Goal: Information Seeking & Learning: Compare options

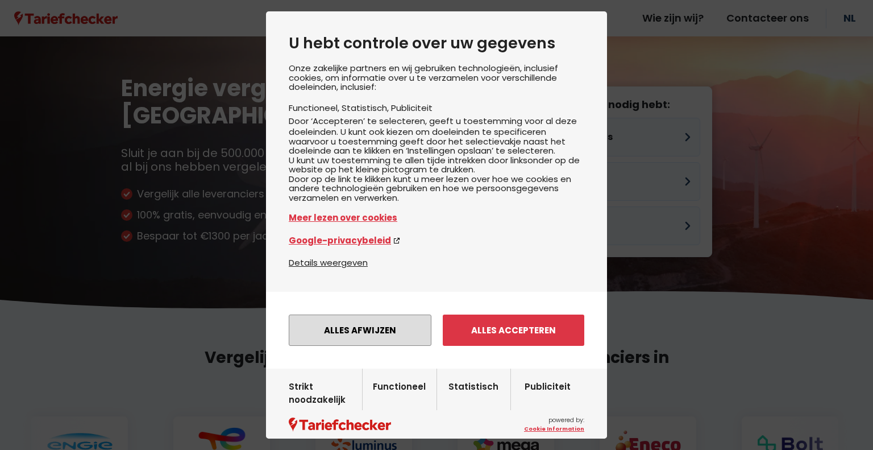
click at [359, 346] on button "Alles afwijzen" at bounding box center [360, 329] width 143 height 31
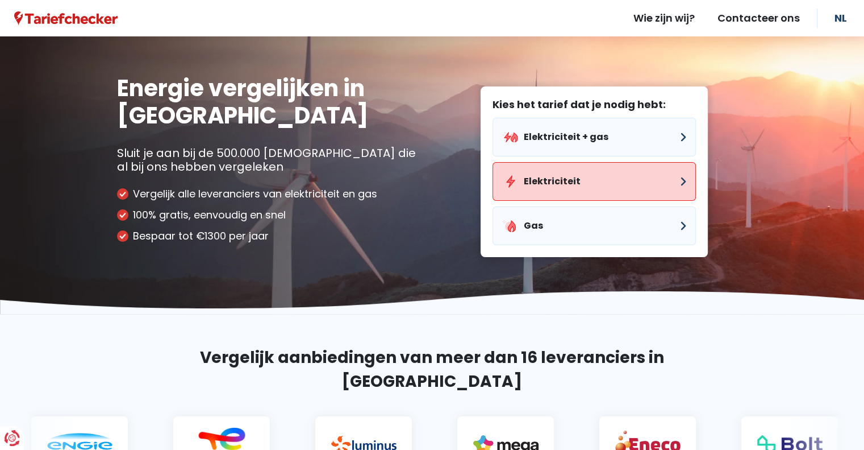
click at [605, 174] on button "Elektriciteit" at bounding box center [594, 181] width 203 height 39
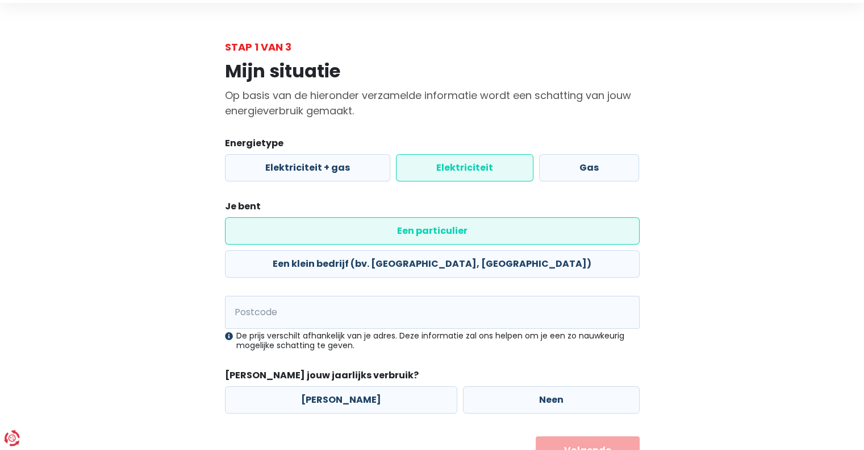
scroll to position [52, 0]
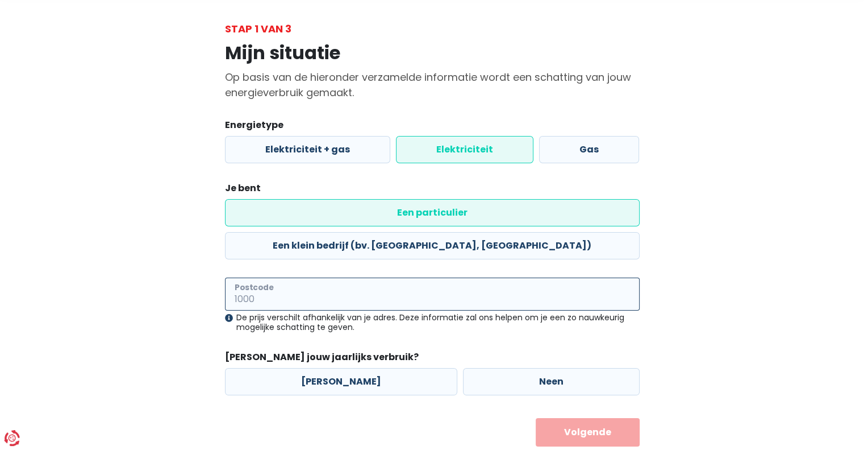
click at [348, 277] on input "Postcode" at bounding box center [432, 293] width 415 height 33
type input "1830"
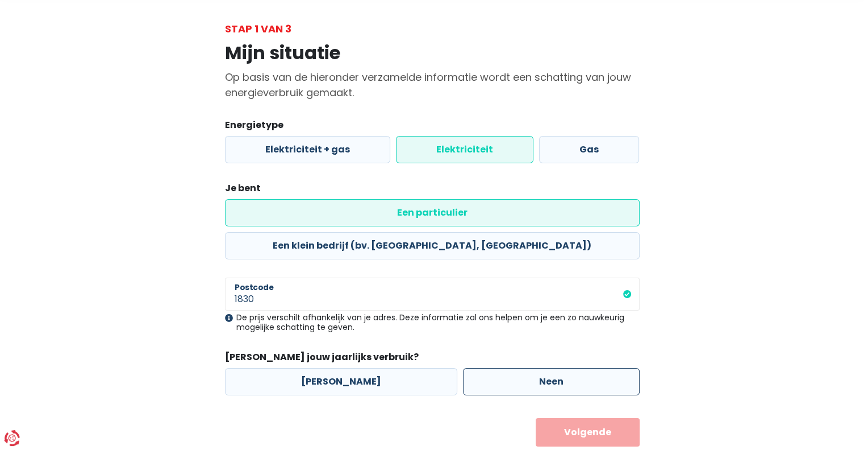
click at [477, 368] on label "Neen" at bounding box center [551, 381] width 177 height 27
click at [477, 368] on input "Neen" at bounding box center [551, 381] width 177 height 27
radio input "true"
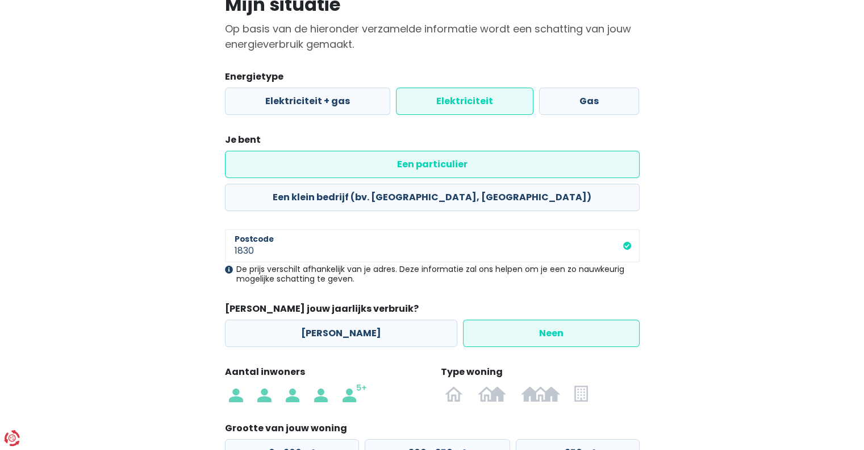
scroll to position [165, 0]
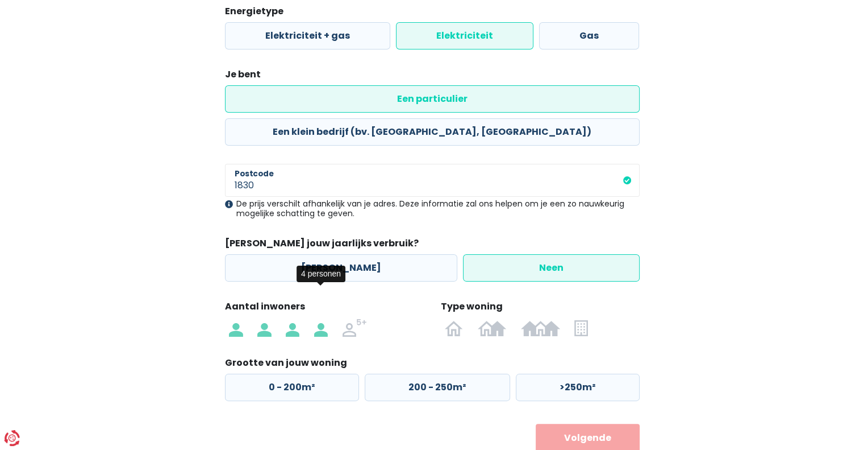
click at [327, 318] on img at bounding box center [321, 327] width 14 height 18
click at [327, 318] on input "radio" at bounding box center [321, 327] width 28 height 18
radio input "true"
click at [448, 318] on img at bounding box center [454, 327] width 18 height 18
click at [448, 318] on input "radio" at bounding box center [454, 327] width 33 height 18
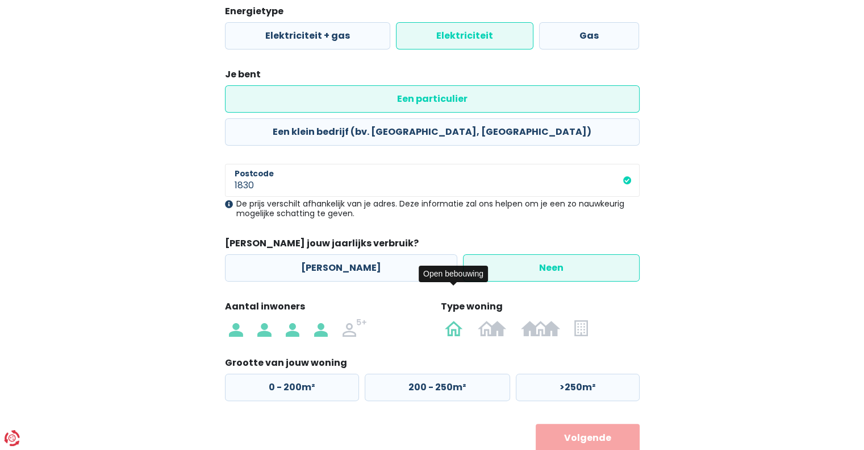
radio input "true"
click at [428, 373] on label "200 - 250m²" at bounding box center [437, 386] width 145 height 27
click at [428, 373] on input "200 - 250m²" at bounding box center [437, 386] width 145 height 27
radio input "true"
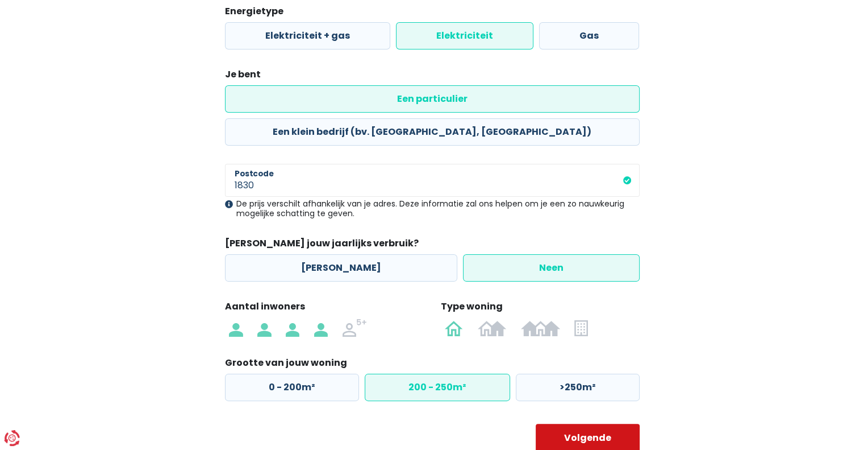
click at [589, 423] on button "Volgende" at bounding box center [588, 437] width 104 height 28
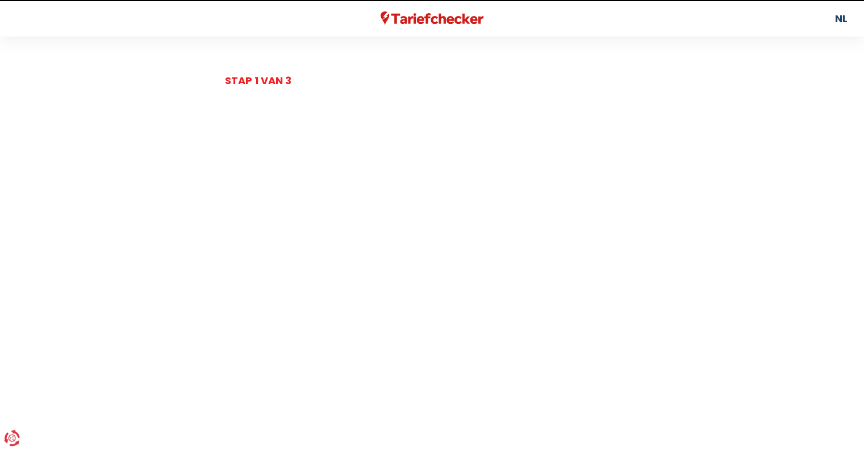
select select
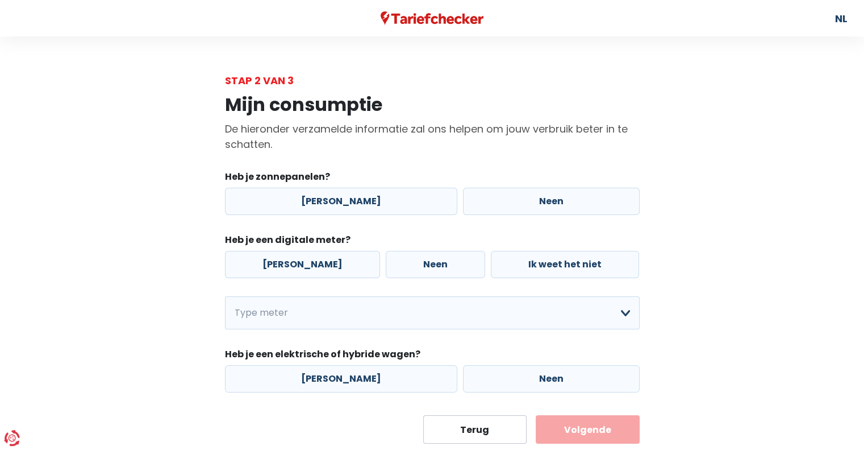
click at [496, 215] on div "[PERSON_NAME] Neen" at bounding box center [432, 201] width 421 height 33
click at [381, 207] on label "[PERSON_NAME]" at bounding box center [341, 201] width 232 height 27
click at [381, 207] on input "[PERSON_NAME]" at bounding box center [341, 201] width 232 height 27
radio input "true"
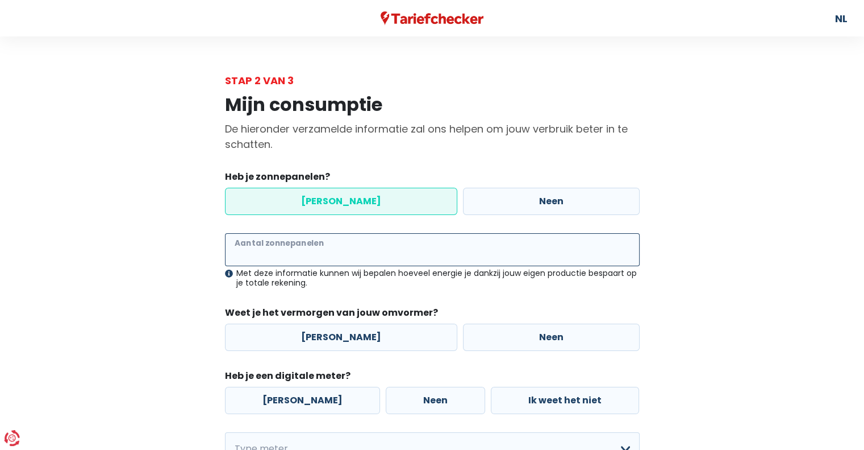
click at [353, 257] on input "Aantal zonnepanelen" at bounding box center [432, 249] width 415 height 33
type input "10"
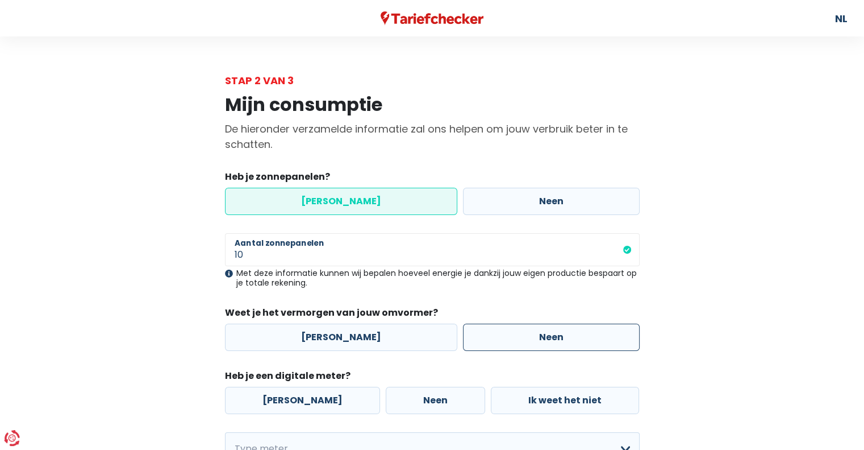
click at [490, 338] on label "Neen" at bounding box center [551, 336] width 177 height 27
click at [490, 338] on input "Neen" at bounding box center [551, 336] width 177 height 27
radio input "true"
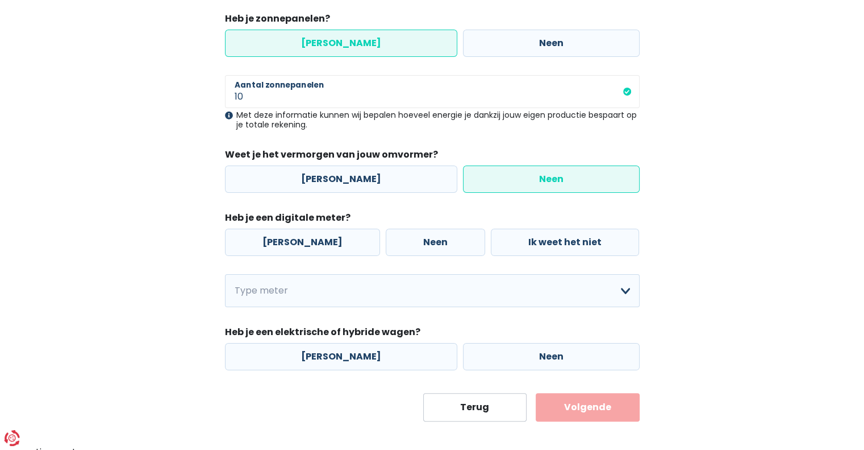
scroll to position [166, 0]
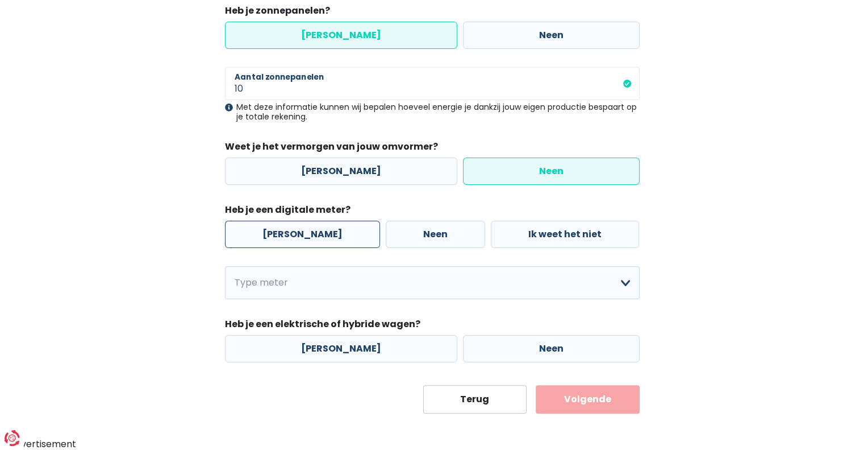
click at [318, 238] on label "[PERSON_NAME]" at bounding box center [302, 233] width 155 height 27
click at [318, 238] on input "[PERSON_NAME]" at bounding box center [302, 233] width 155 height 27
radio input "true"
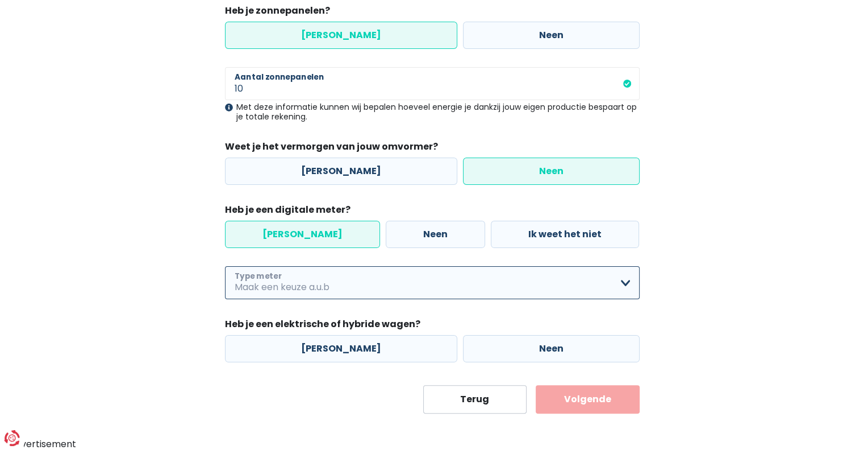
click at [316, 280] on select "Enkelvoudig Tweevoudig Enkelvoudig + uitsluitend nachttarief Tweevoudig + uitsl…" at bounding box center [432, 282] width 415 height 33
select select "day_single_rate"
click at [225, 266] on select "Enkelvoudig Tweevoudig Enkelvoudig + uitsluitend nachttarief Tweevoudig + uitsl…" at bounding box center [432, 282] width 415 height 33
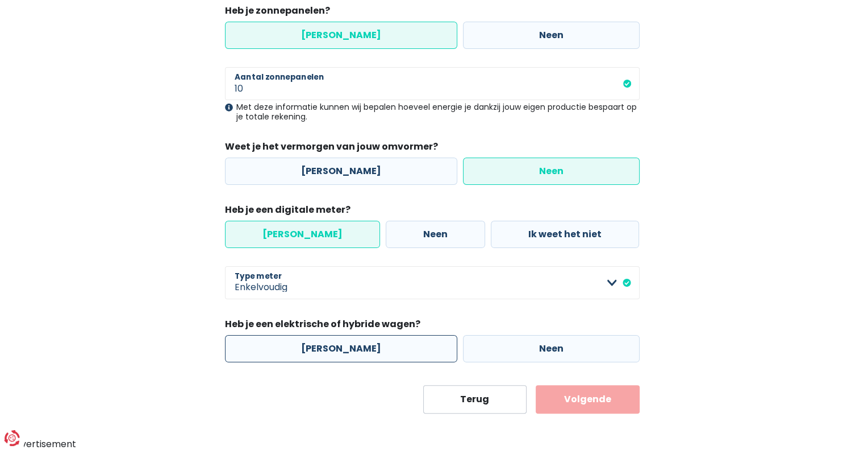
click at [331, 344] on label "[PERSON_NAME]" at bounding box center [341, 348] width 232 height 27
click at [331, 344] on input "[PERSON_NAME]" at bounding box center [341, 348] width 232 height 27
radio input "true"
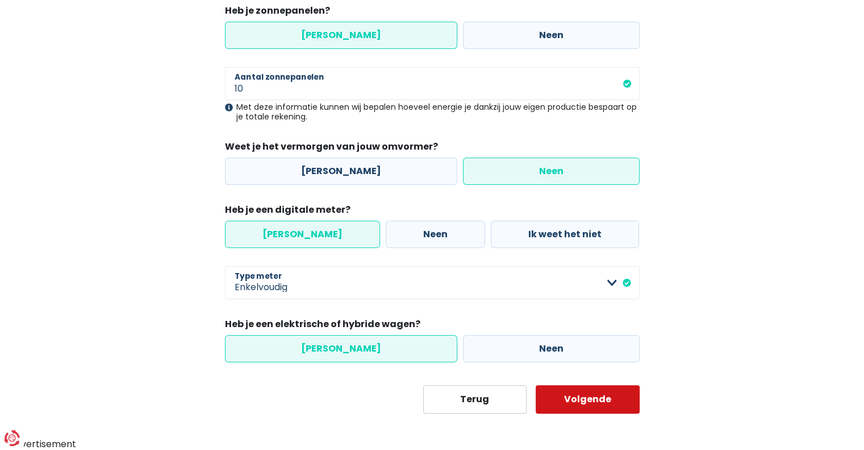
click at [585, 403] on button "Volgende" at bounding box center [588, 399] width 104 height 28
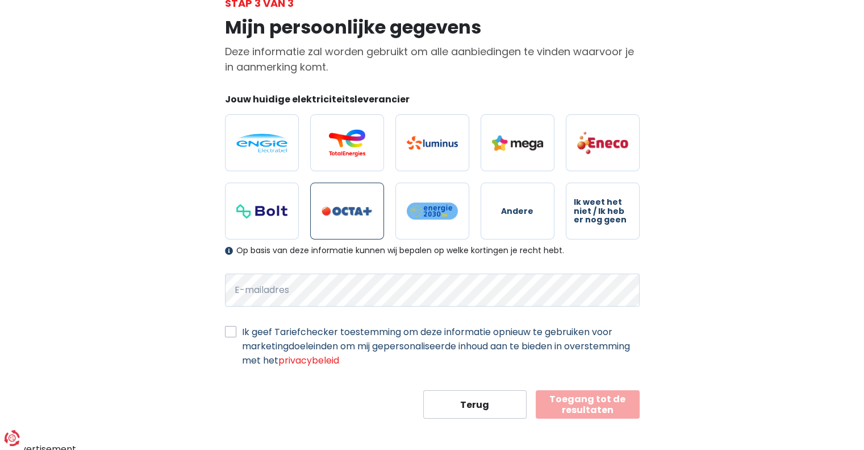
scroll to position [81, 0]
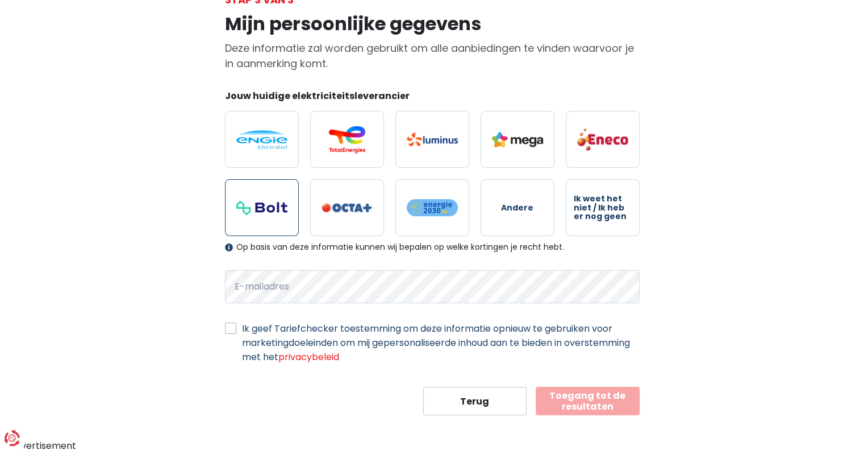
click at [247, 216] on label at bounding box center [262, 207] width 74 height 57
click at [247, 216] on input "radio" at bounding box center [262, 207] width 74 height 57
radio input "true"
click at [242, 328] on label "Ik geef Tariefchecker toestemming om deze informatie opnieuw te gebruiken voor …" at bounding box center [441, 342] width 398 height 43
click at [228, 328] on input "Ik geef Tariefchecker toestemming om deze informatie opnieuw te gebruiken voor …" at bounding box center [230, 326] width 11 height 11
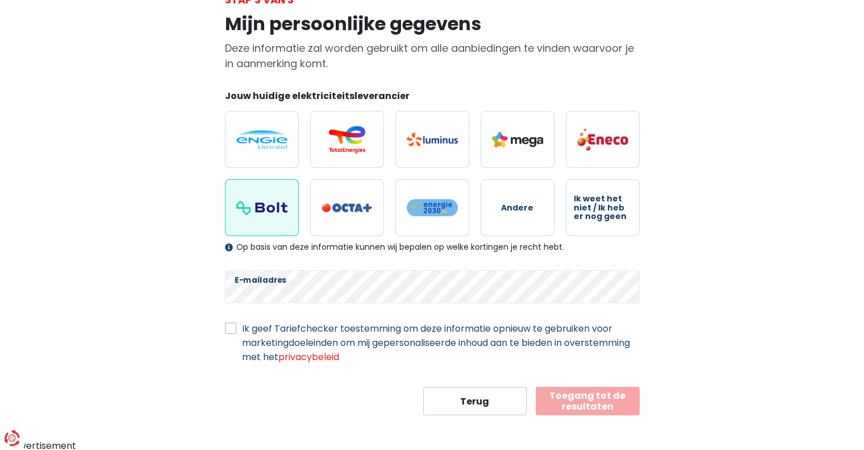
checkbox input "true"
click at [605, 404] on button "Toegang tot de resultaten" at bounding box center [588, 400] width 104 height 28
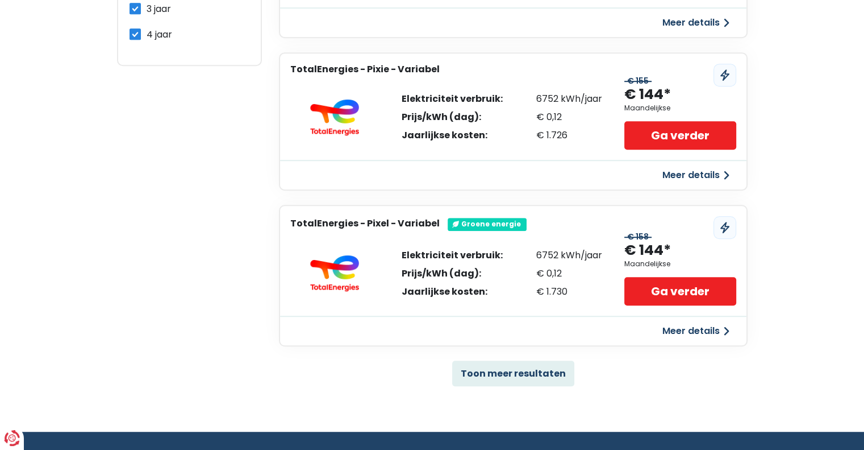
scroll to position [682, 0]
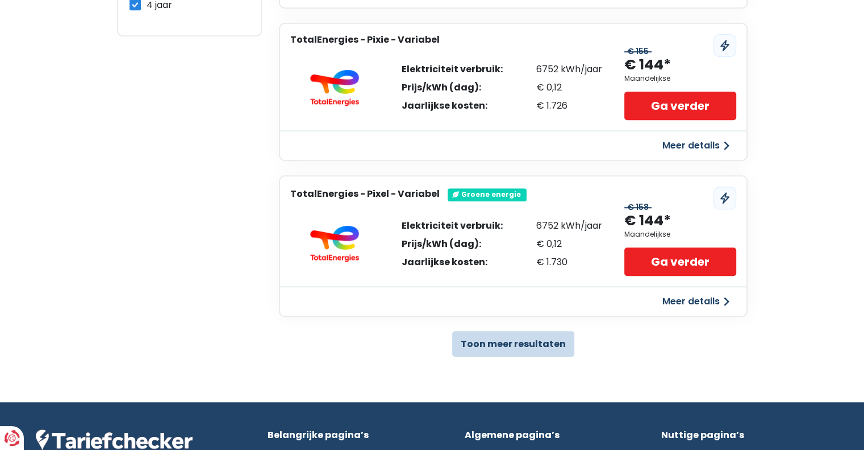
click at [552, 340] on button "Toon meer resultaten" at bounding box center [513, 344] width 122 height 26
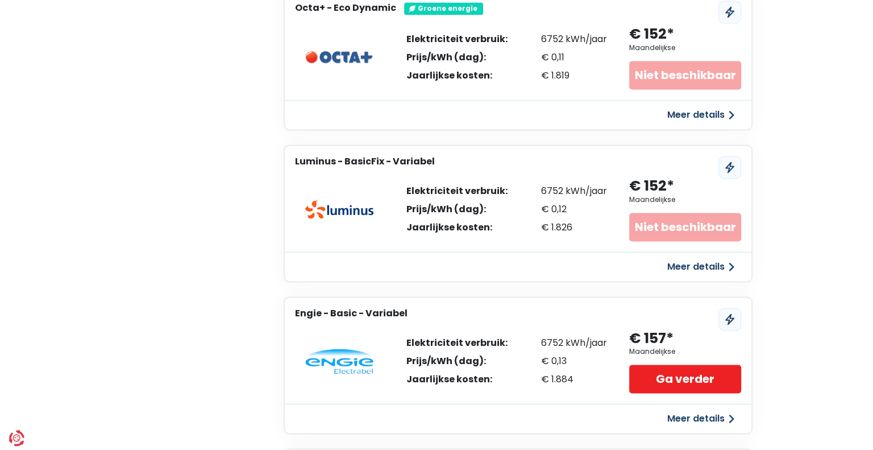
scroll to position [1648, 0]
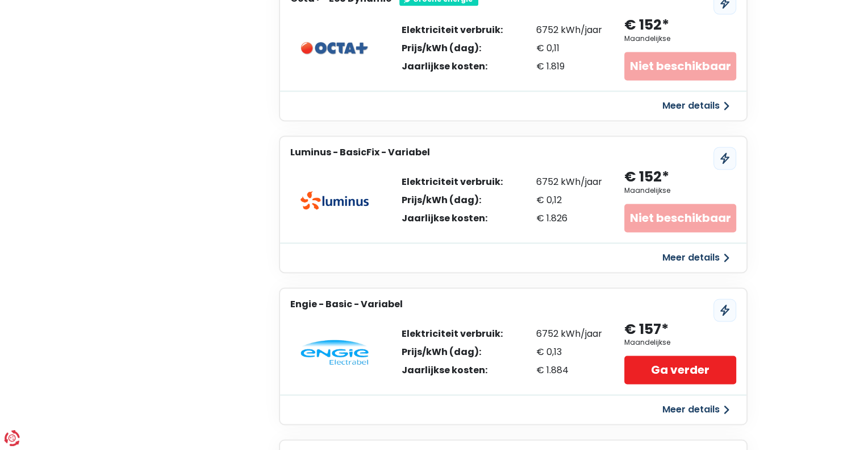
click at [683, 399] on button "Meer details" at bounding box center [696, 409] width 81 height 20
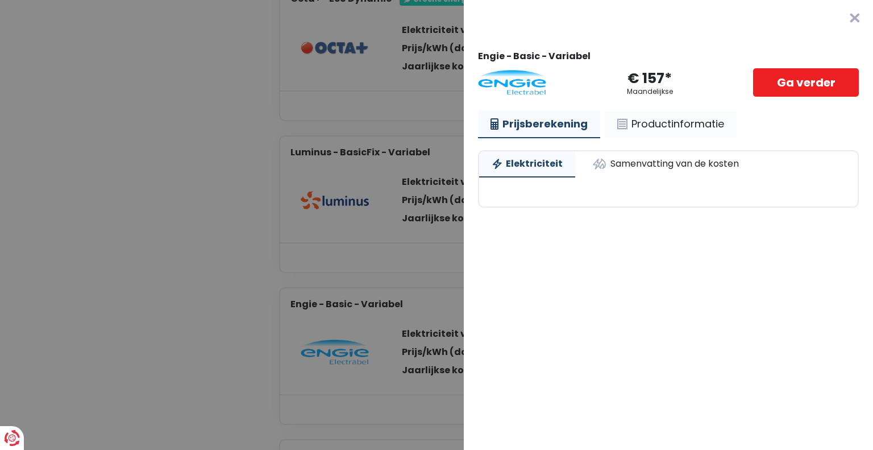
click at [686, 126] on link "Productinformatie" at bounding box center [671, 124] width 132 height 26
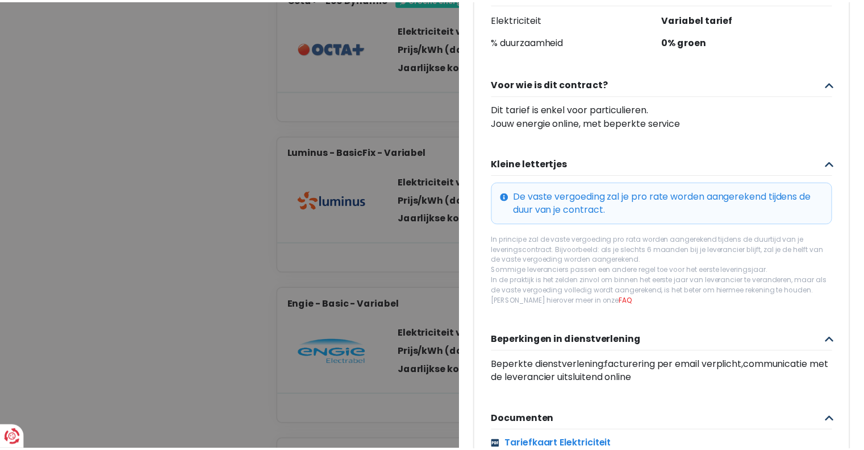
scroll to position [355, 0]
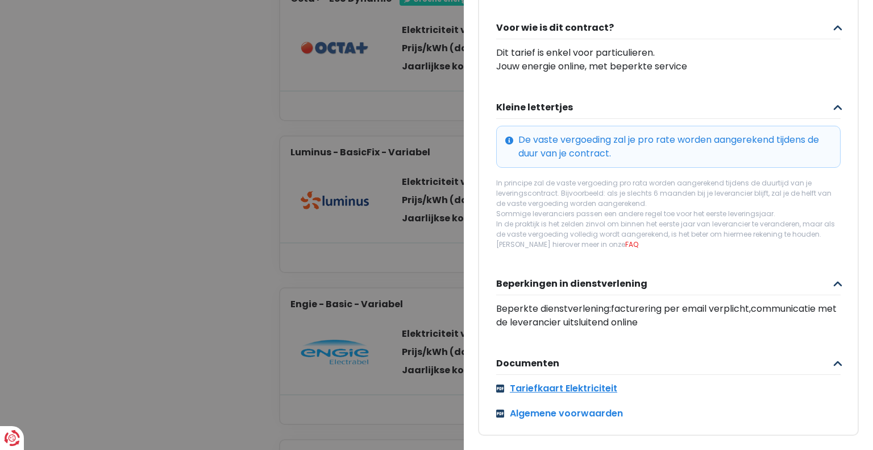
click at [589, 381] on link "Tariefkaart Elektriciteit" at bounding box center [668, 388] width 344 height 14
click at [99, 286] on Variabel "Plus de détails - Engie × Engie - Basic - Variabel € 157* Maandelijkse Ga verde…" at bounding box center [436, 225] width 873 height 450
